Goal: Information Seeking & Learning: Learn about a topic

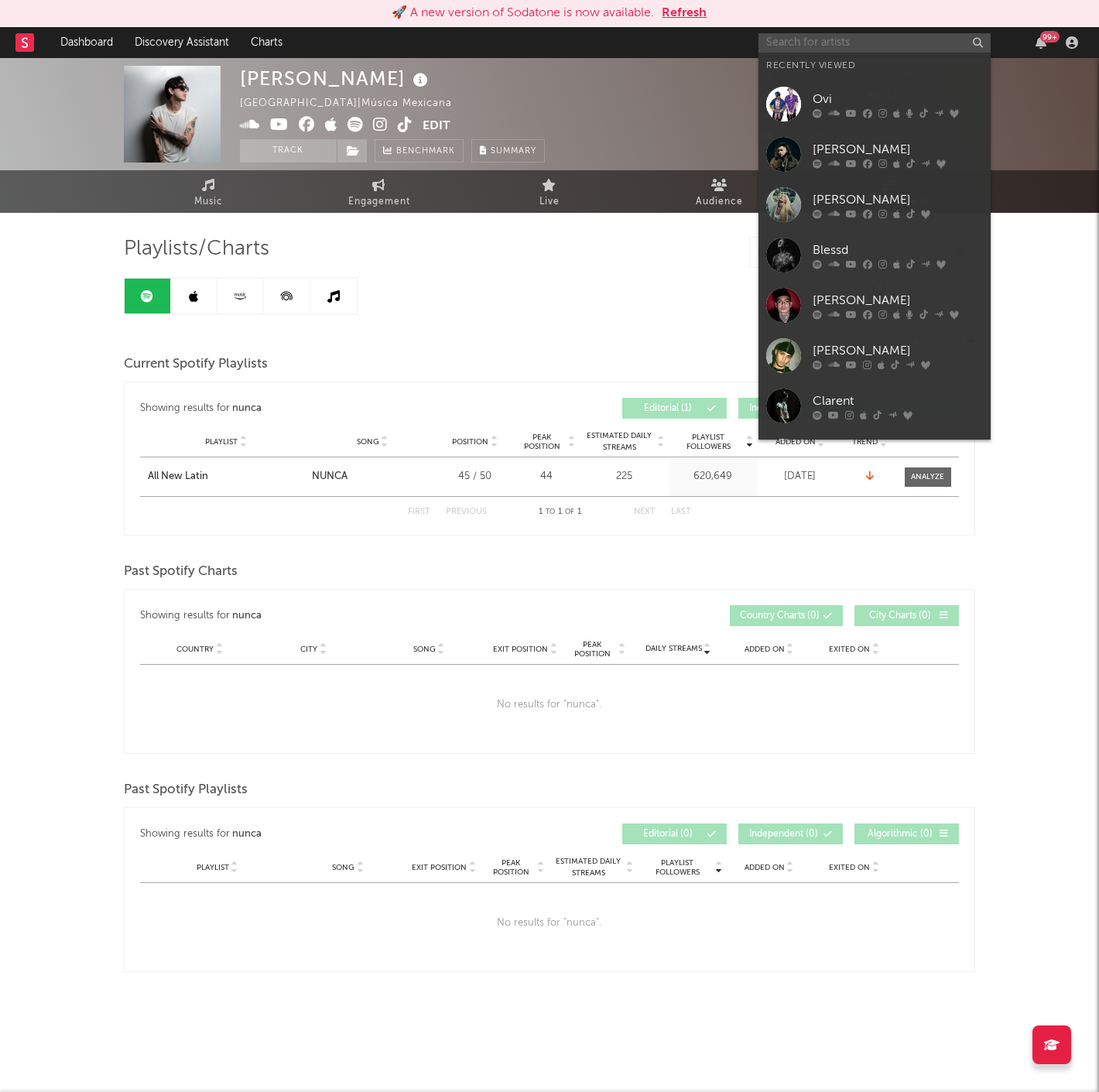
click at [785, 39] on input "text" at bounding box center [875, 43] width 232 height 19
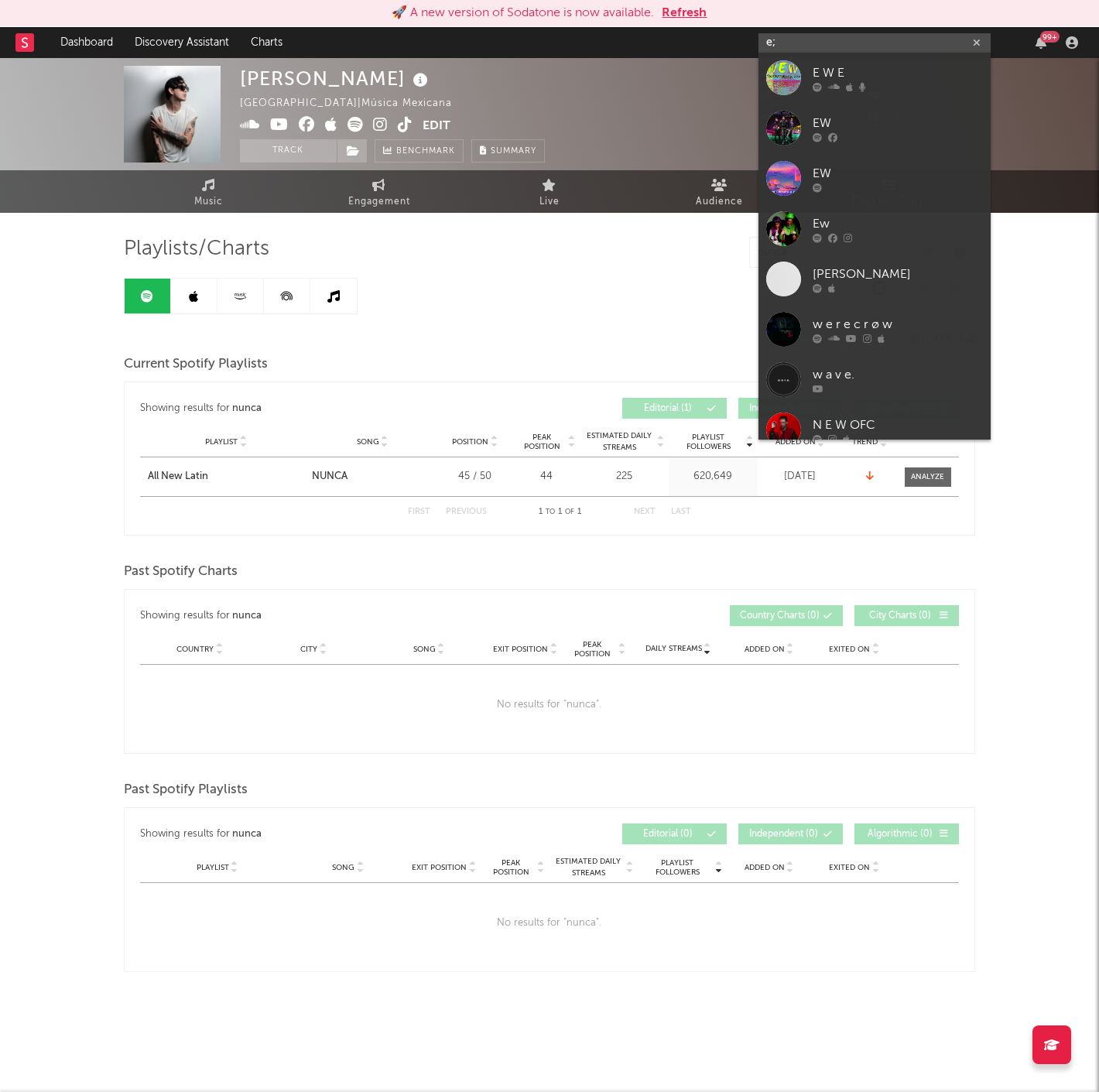
type input "e"
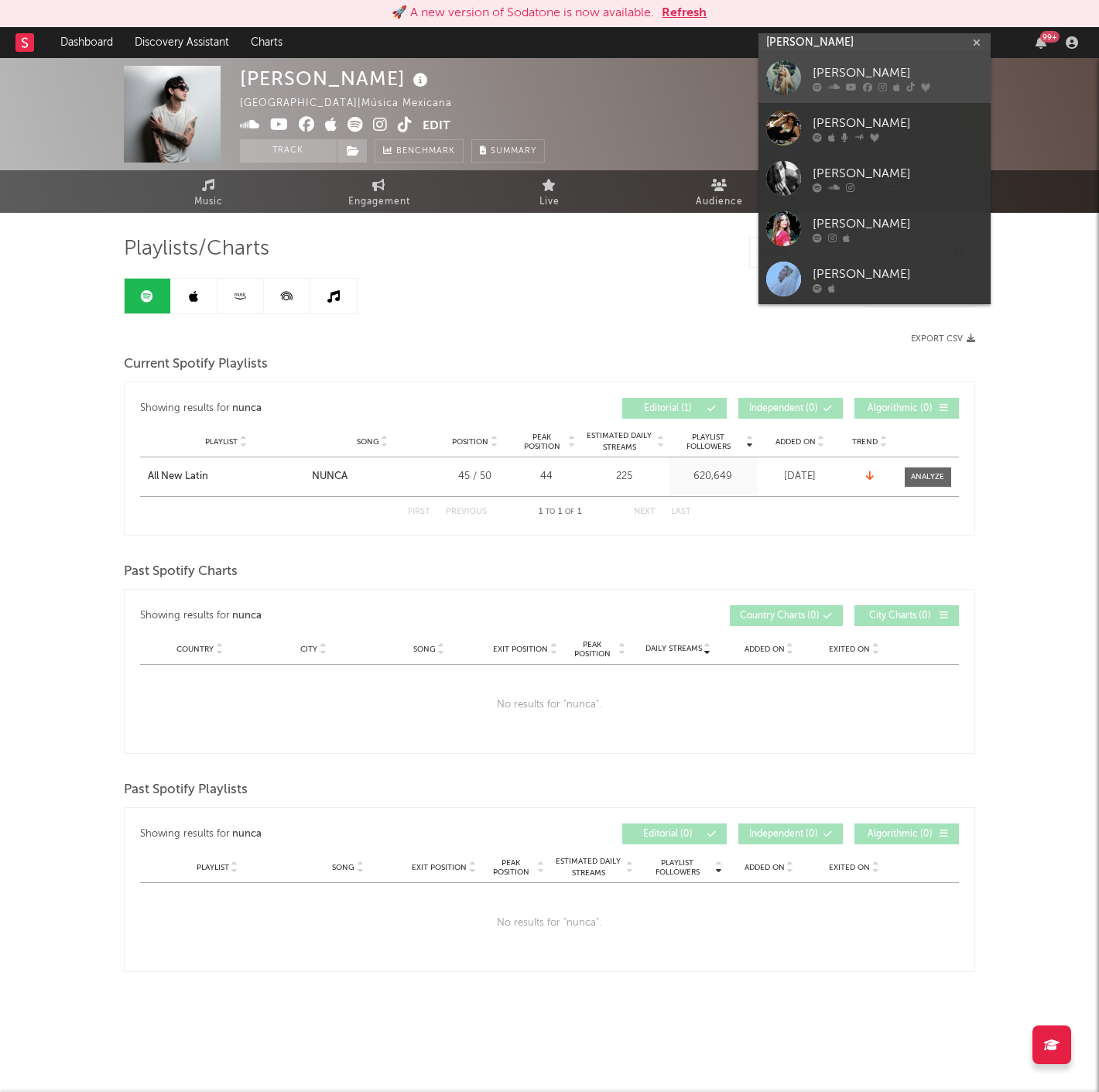
type input "[PERSON_NAME]"
click at [923, 67] on div "[PERSON_NAME]" at bounding box center [898, 73] width 170 height 19
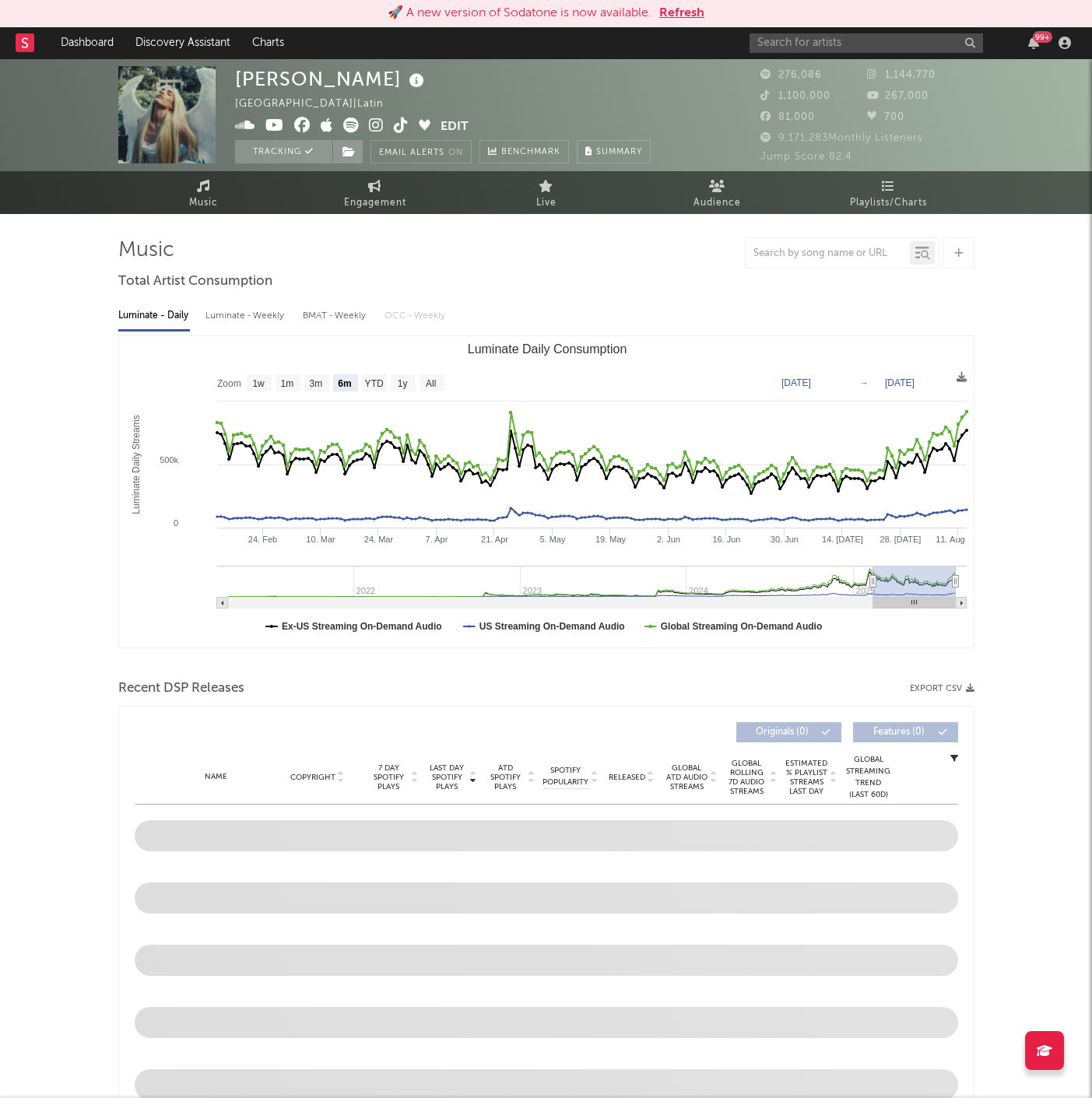
select select "6m"
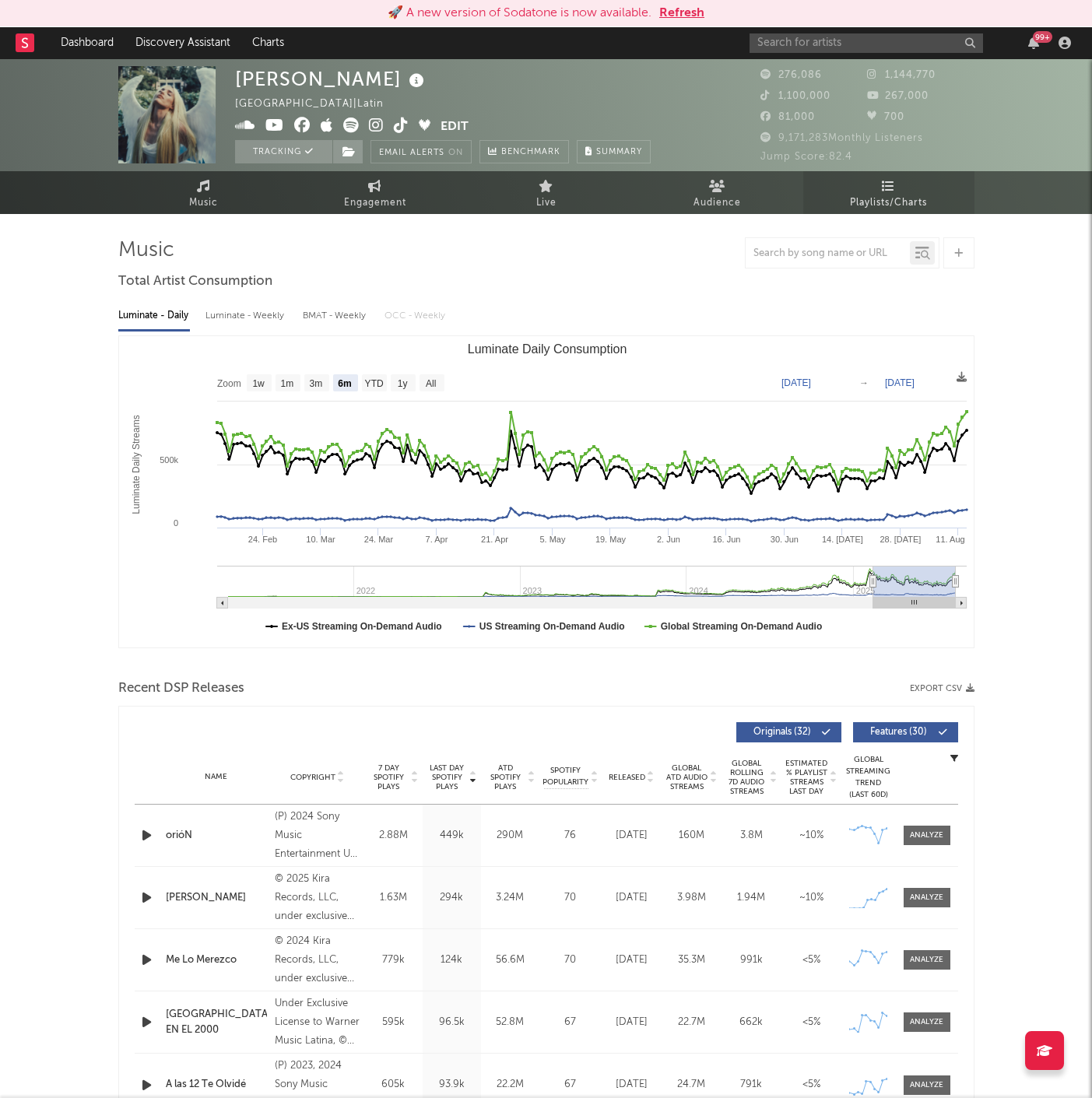
click at [879, 192] on link "Playlists/Charts" at bounding box center [888, 192] width 171 height 43
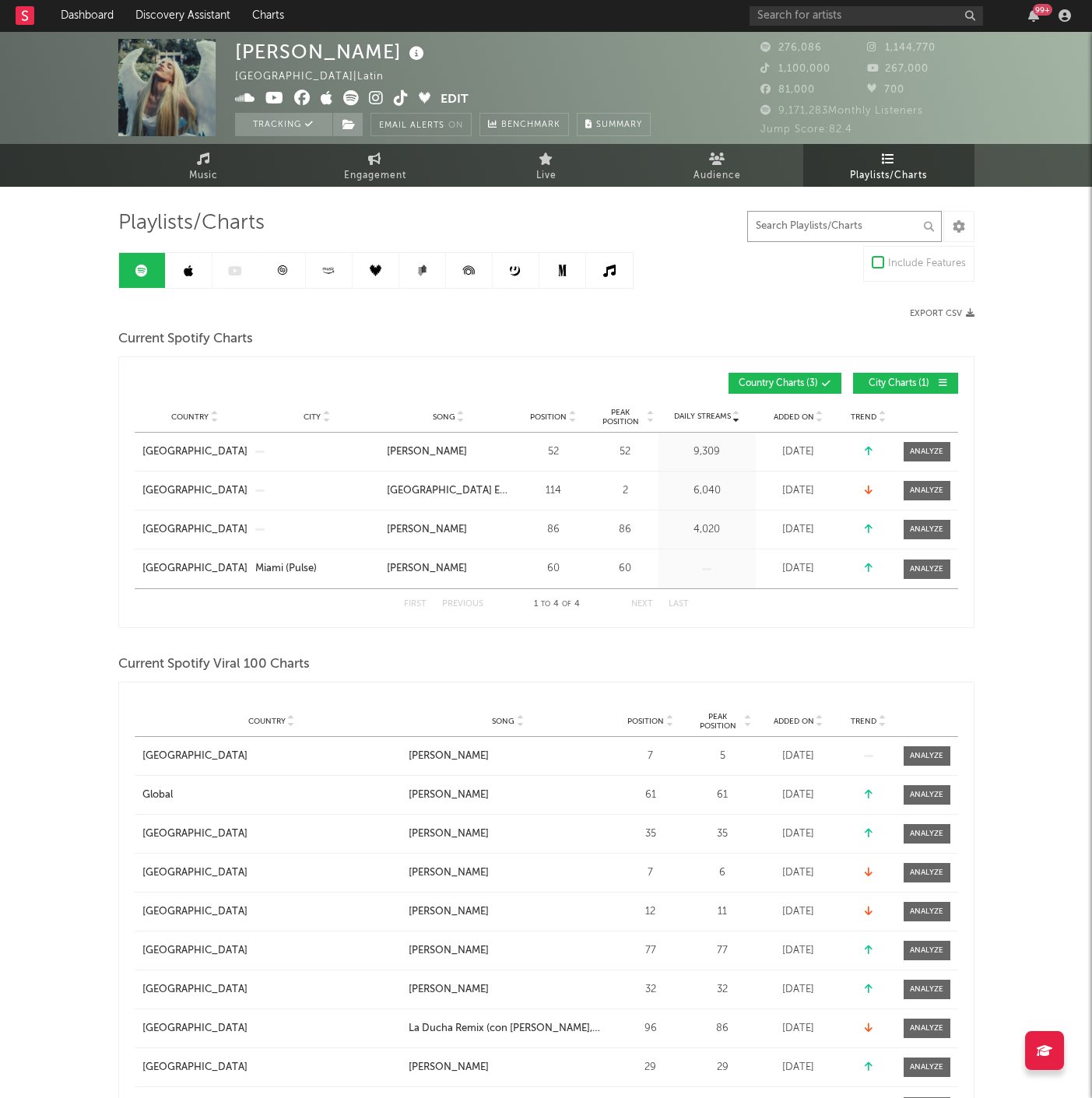
click at [814, 227] on input "text" at bounding box center [843, 226] width 194 height 32
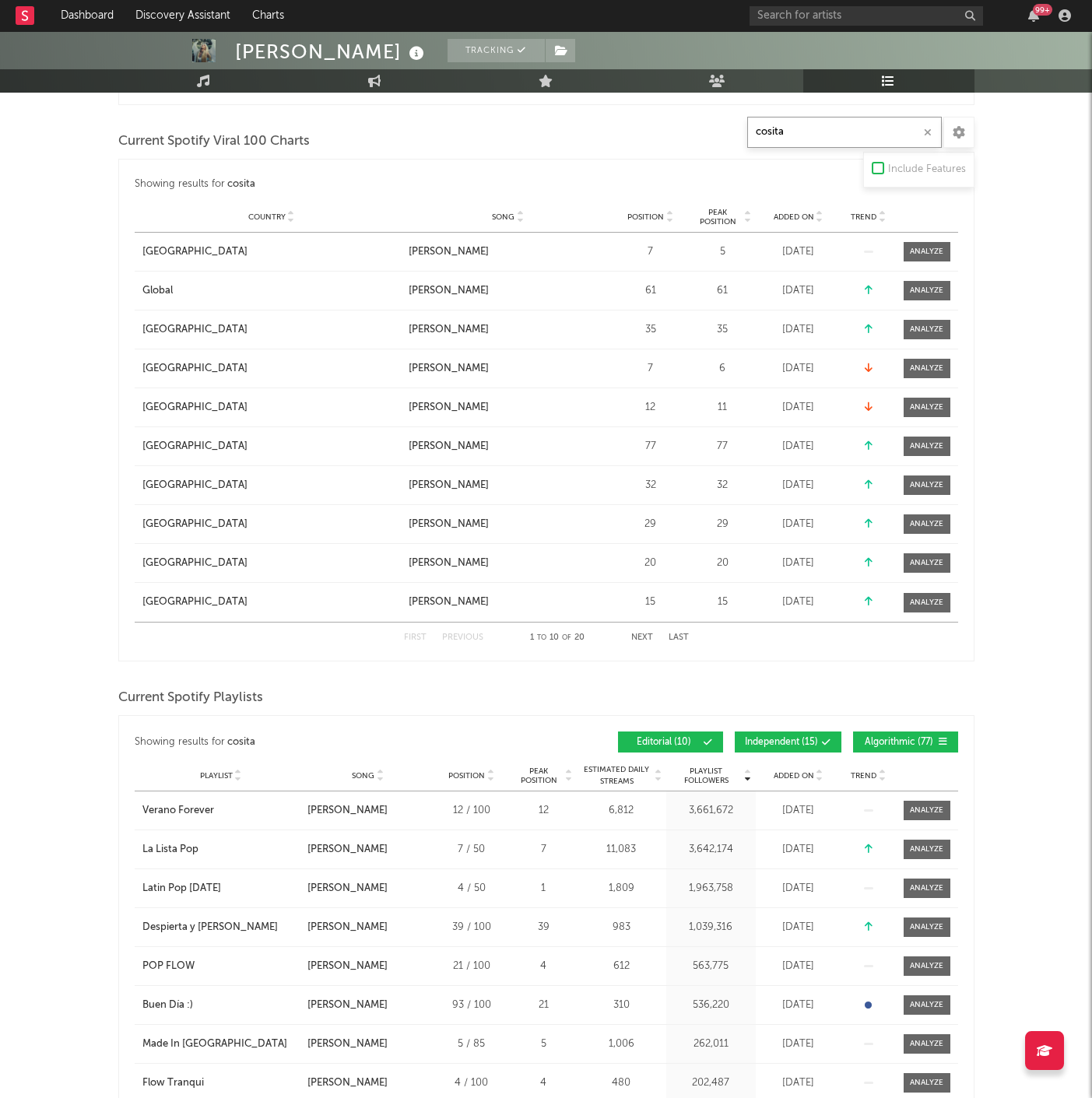
scroll to position [605, 0]
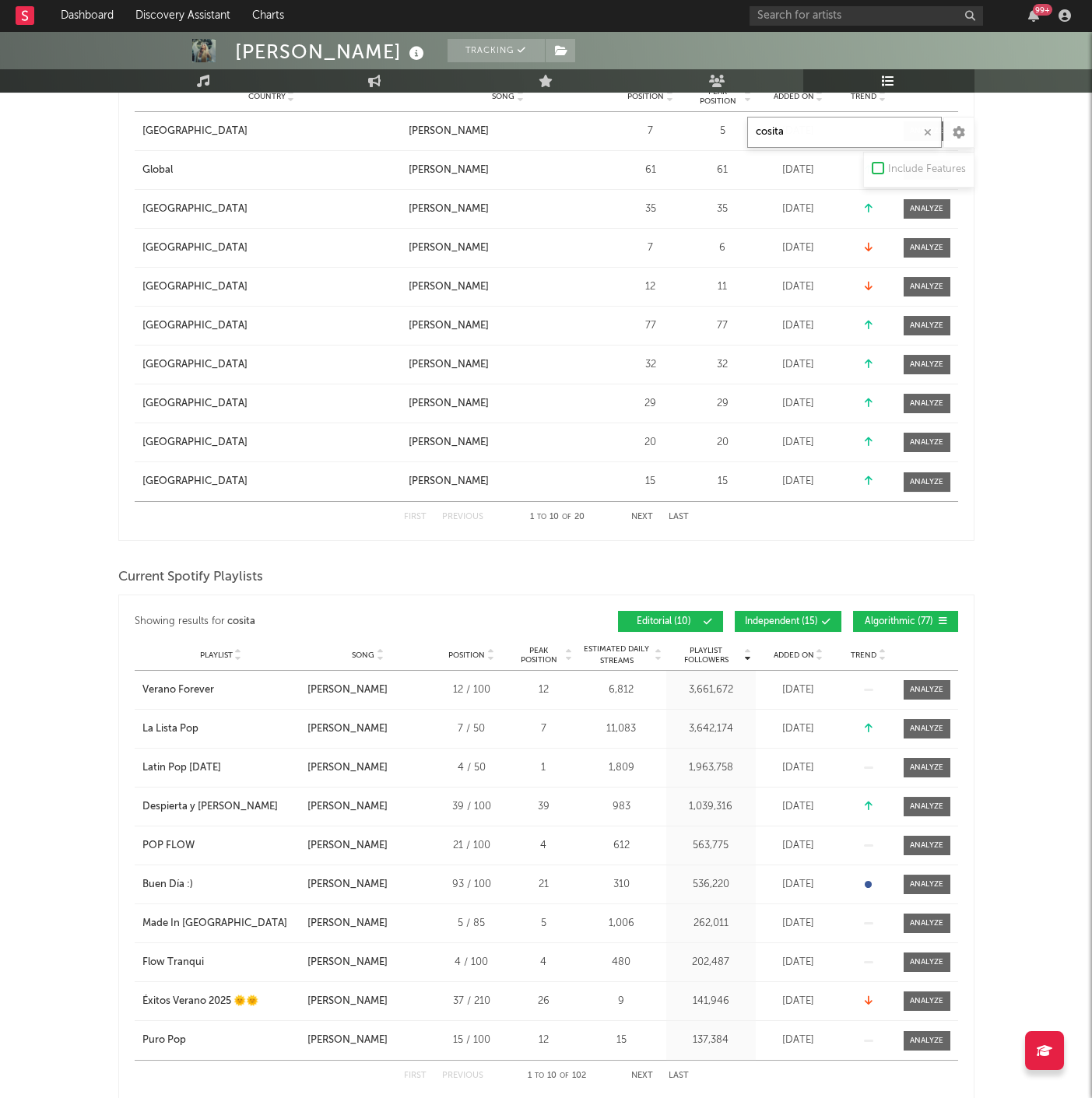
type input "cosita"
click at [815, 656] on icon at bounding box center [819, 659] width 8 height 7
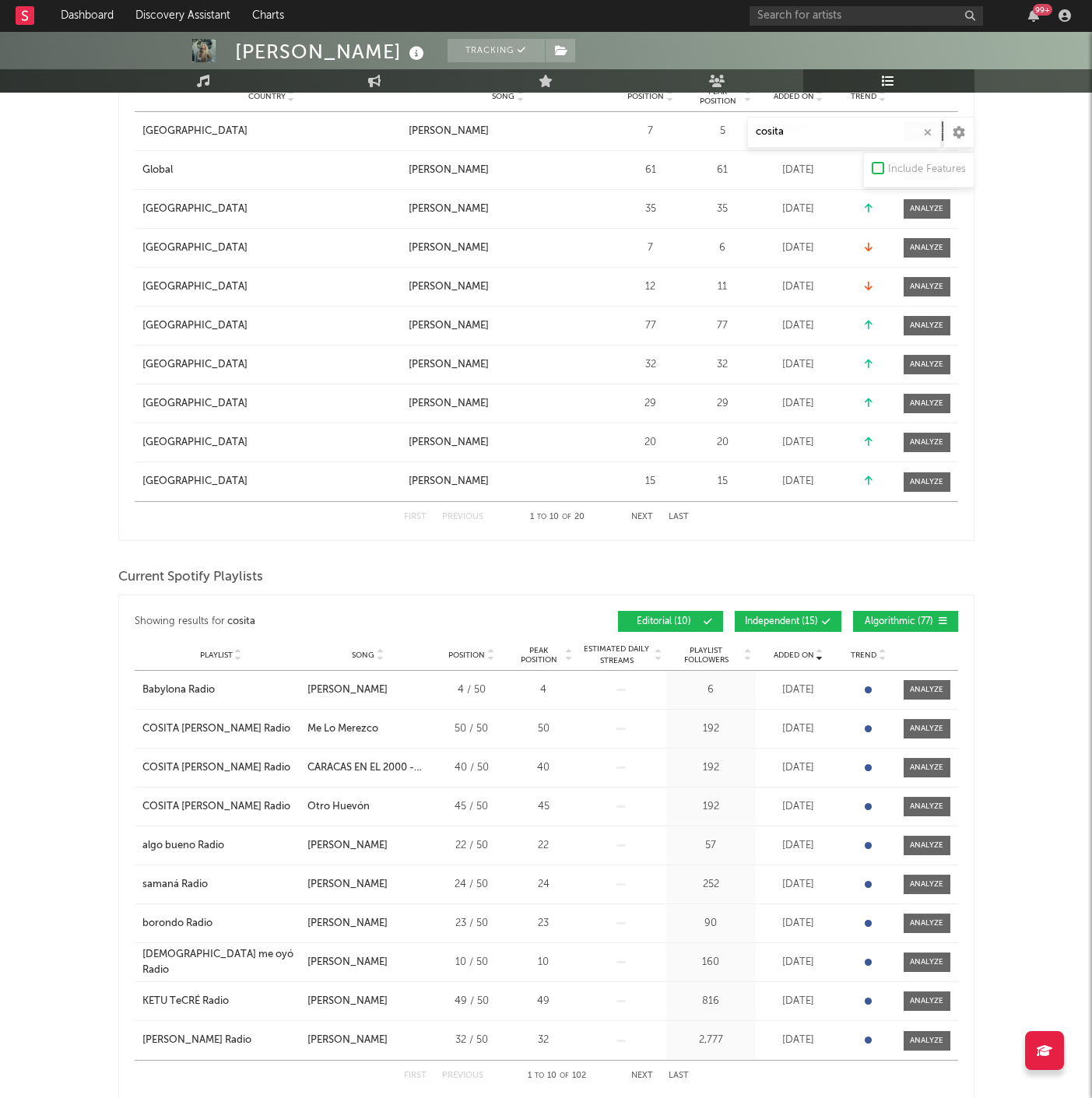
click at [801, 617] on span at bounding box center [800, 622] width 2 height 10
click at [893, 619] on span "Algorithmic ( 77 )" at bounding box center [899, 622] width 72 height 10
